Goal: Transaction & Acquisition: Purchase product/service

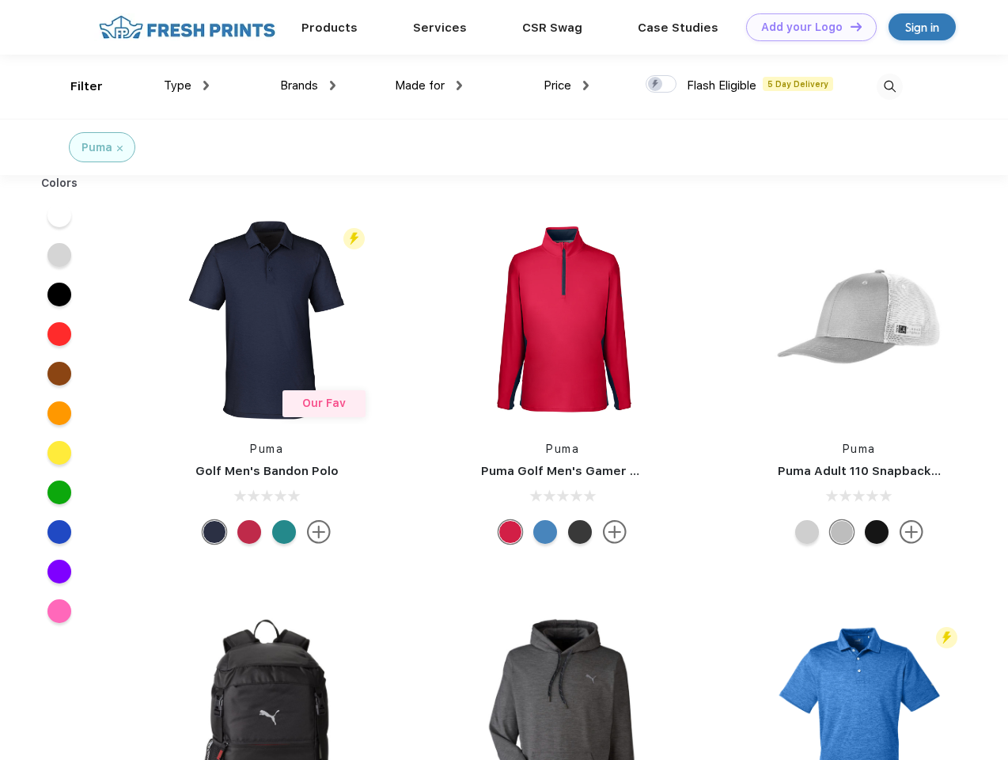
click at [806, 27] on link "Add your Logo Design Tool" at bounding box center [811, 27] width 131 height 28
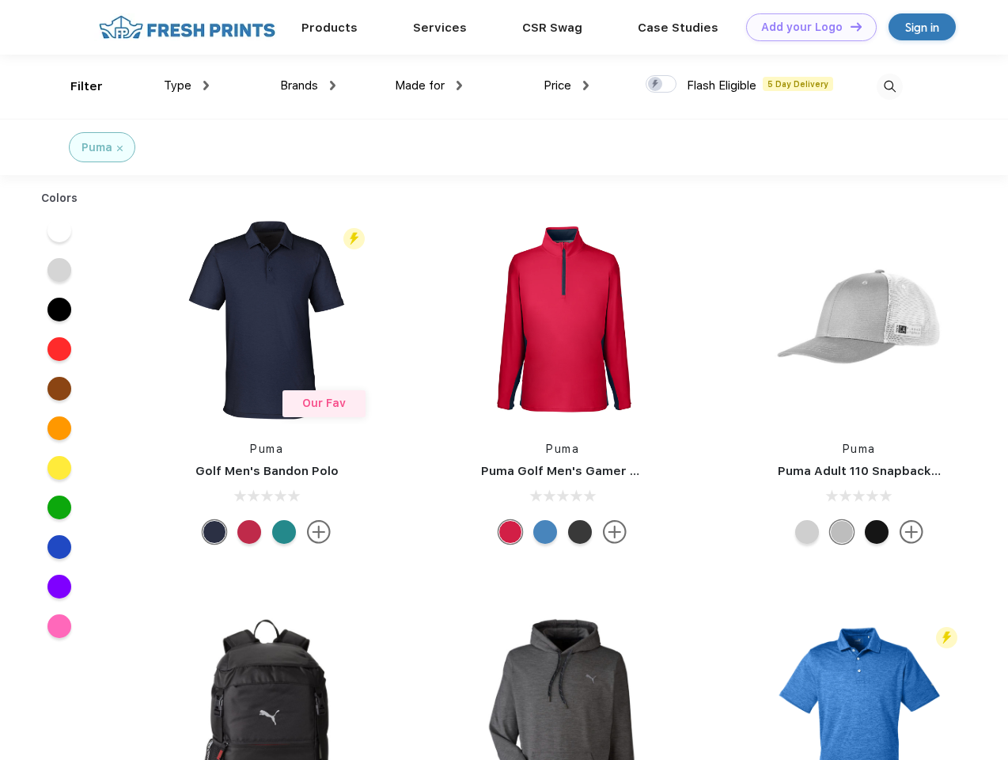
click at [0, 0] on div "Design Tool" at bounding box center [0, 0] width 0 height 0
click at [849, 26] on link "Add your Logo Design Tool" at bounding box center [811, 27] width 131 height 28
click at [76, 86] on div "Filter" at bounding box center [86, 87] width 32 height 18
click at [187, 85] on span "Type" at bounding box center [178, 85] width 28 height 14
click at [308, 85] on span "Brands" at bounding box center [299, 85] width 38 height 14
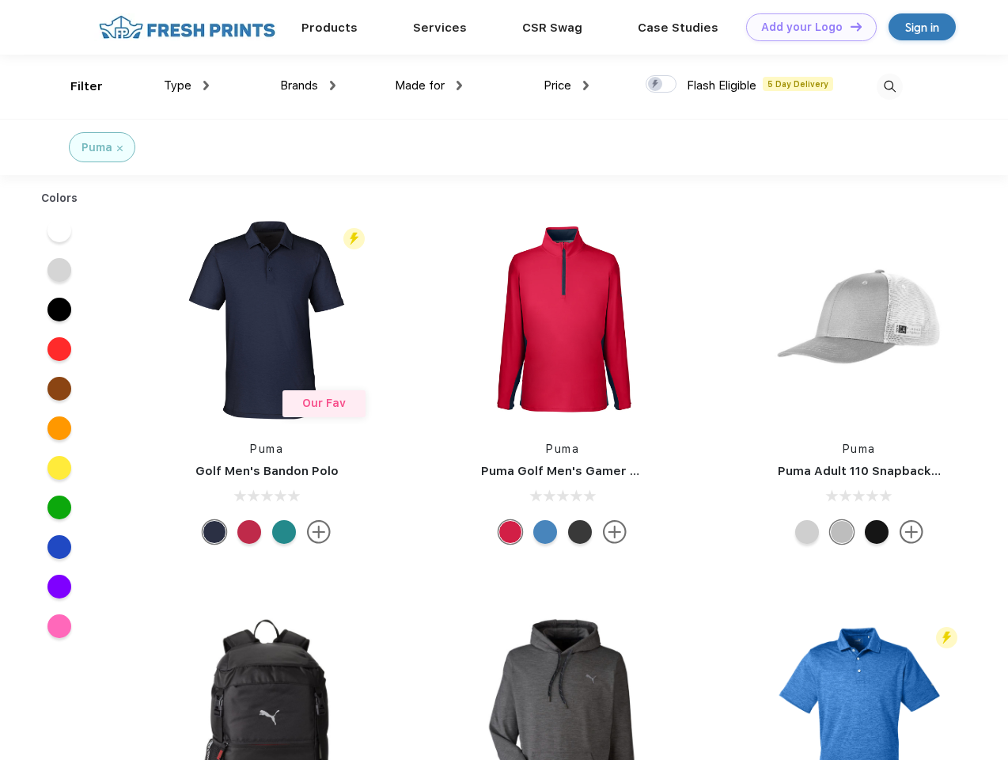
click at [429, 85] on span "Made for" at bounding box center [420, 85] width 50 height 14
click at [567, 85] on span "Price" at bounding box center [558, 85] width 28 height 14
click at [662, 85] on div at bounding box center [661, 83] width 31 height 17
click at [656, 85] on input "checkbox" at bounding box center [651, 79] width 10 height 10
click at [889, 86] on img at bounding box center [890, 87] width 26 height 26
